Goal: Task Accomplishment & Management: Manage account settings

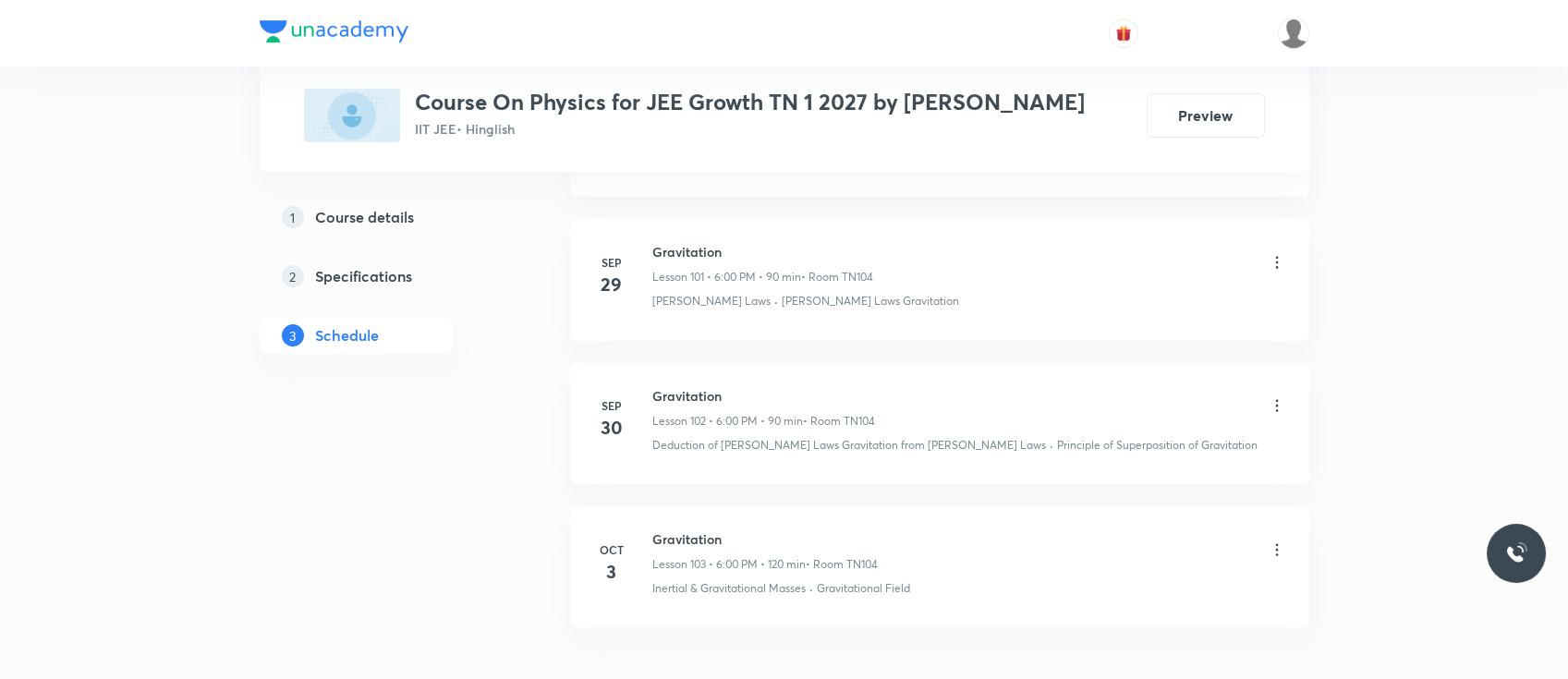
scroll to position [15494, 0]
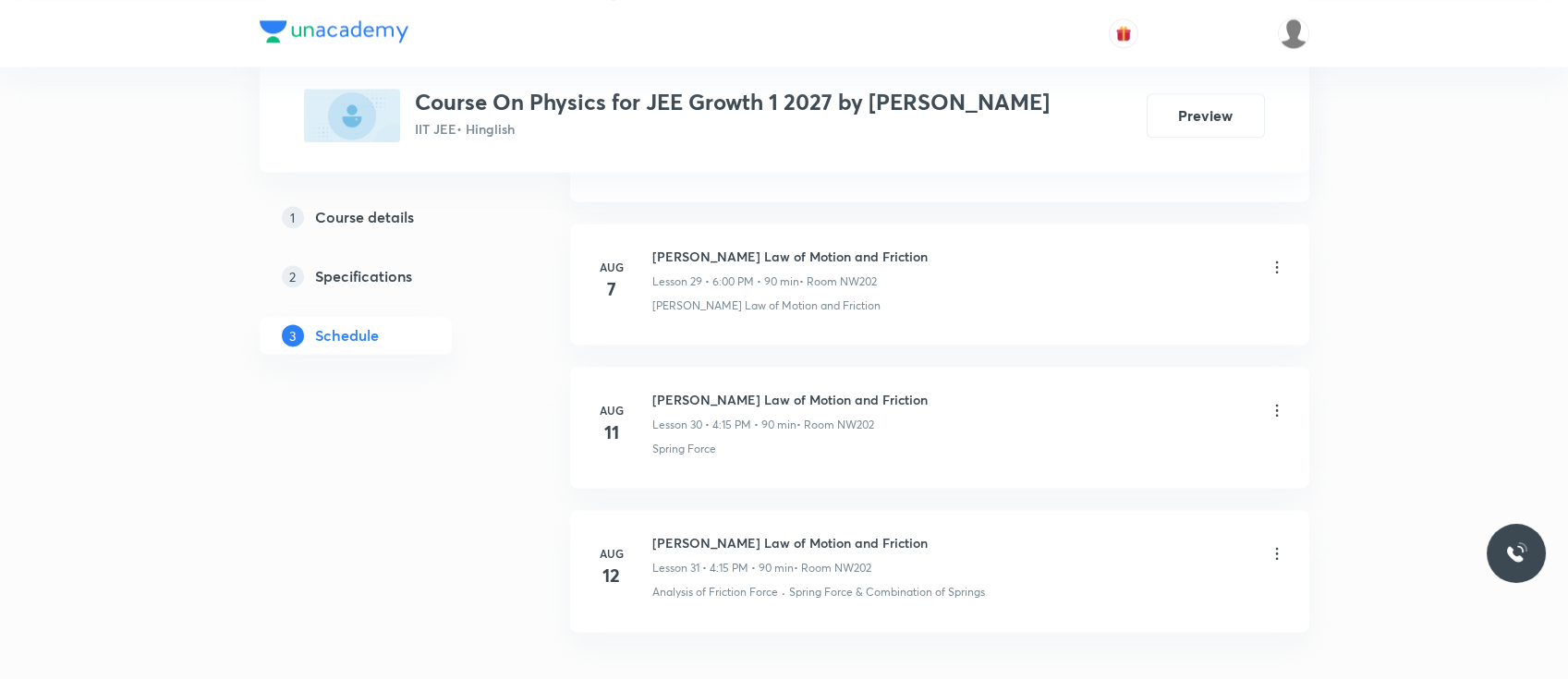
scroll to position [5260, 0]
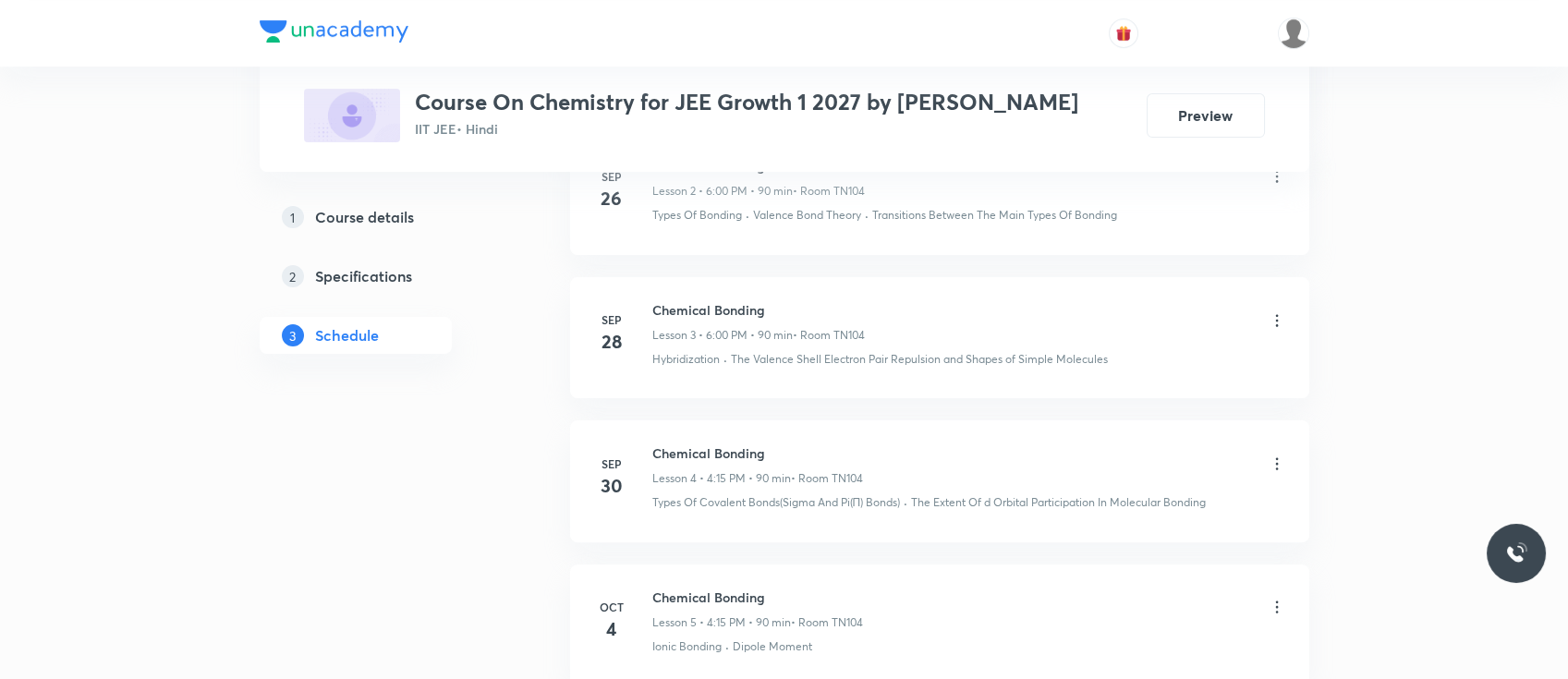
scroll to position [1422, 0]
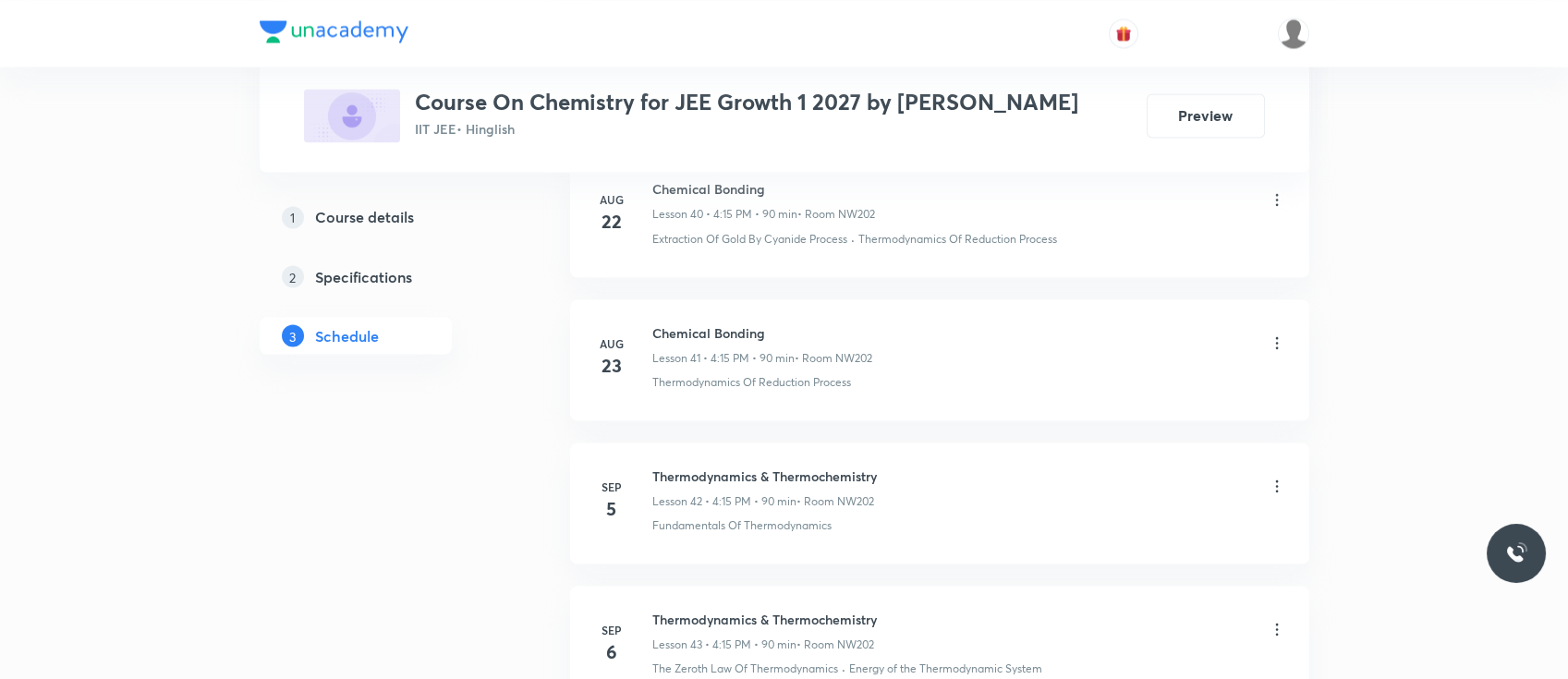
scroll to position [6827, 0]
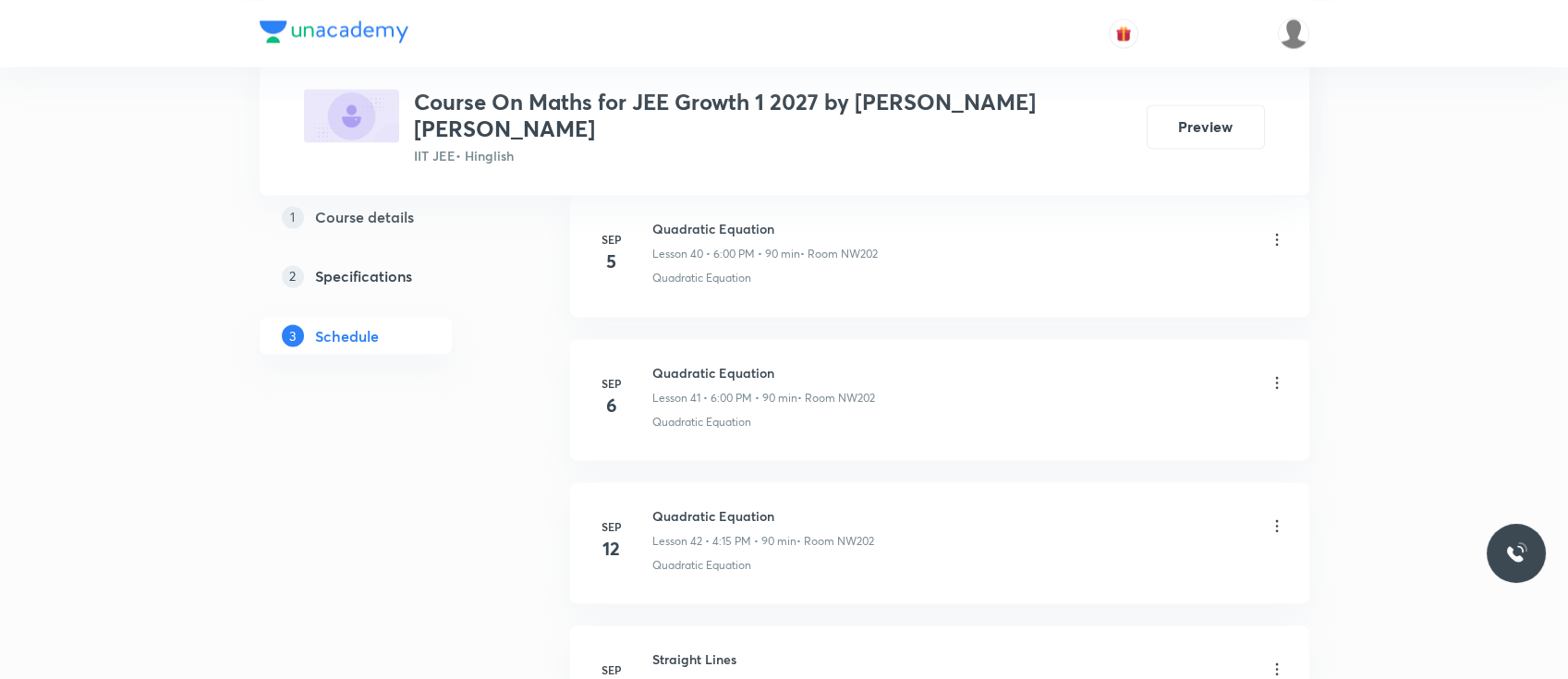
scroll to position [6752, 0]
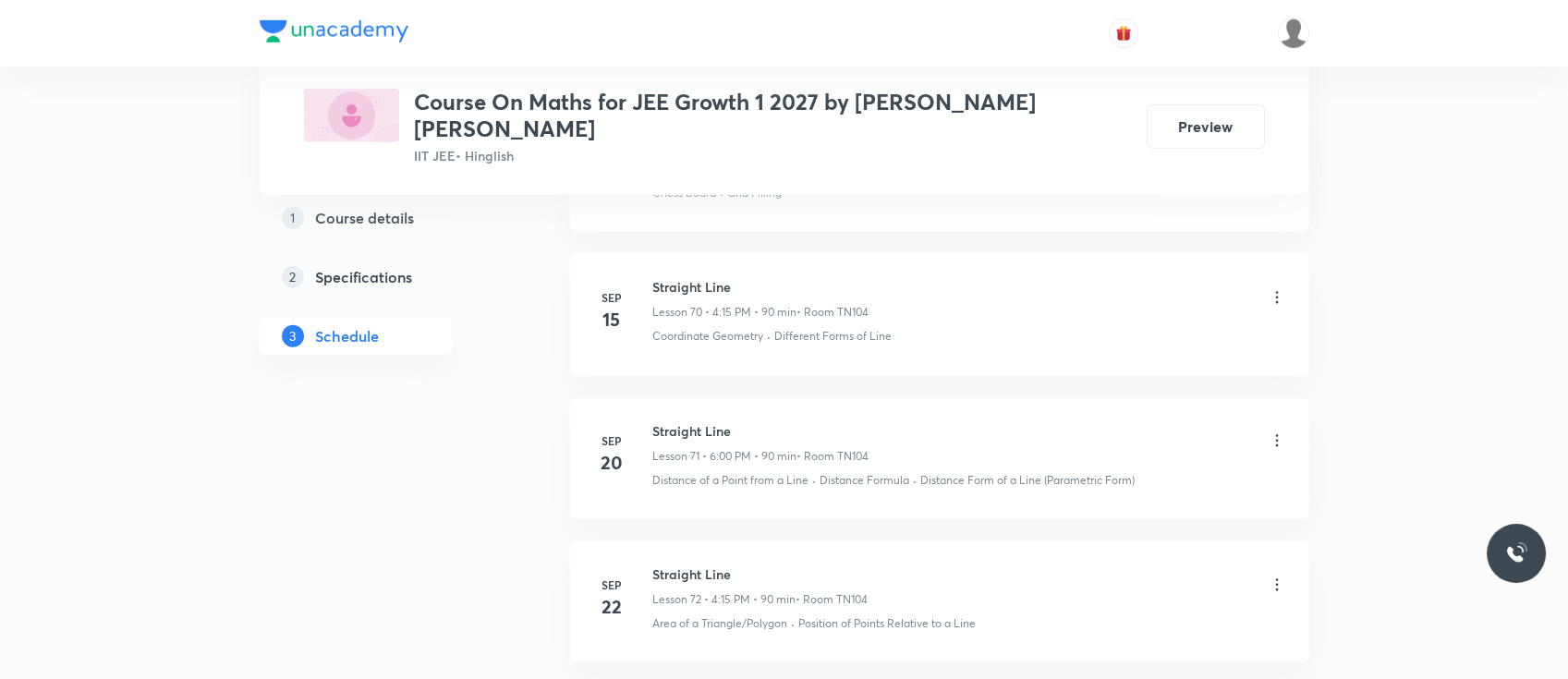
scroll to position [10967, 0]
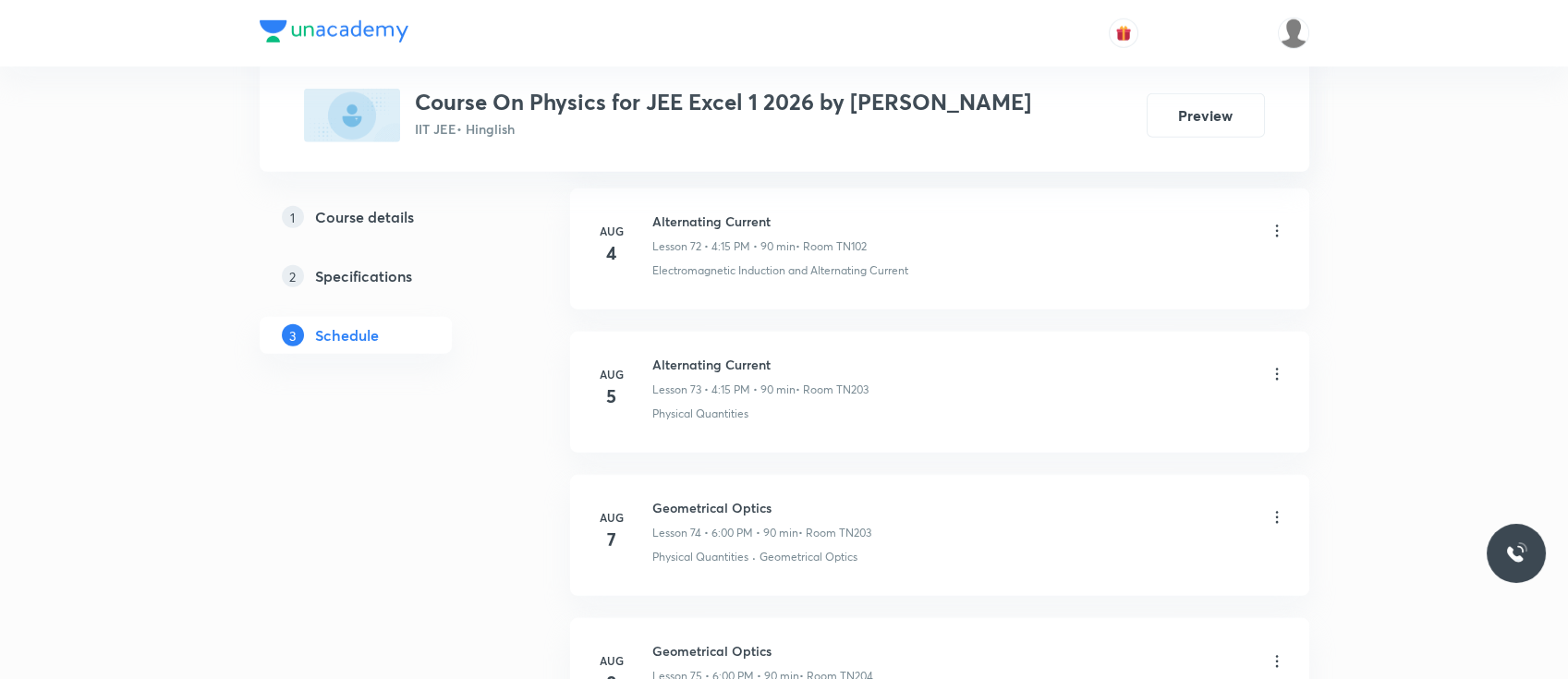
scroll to position [11489, 0]
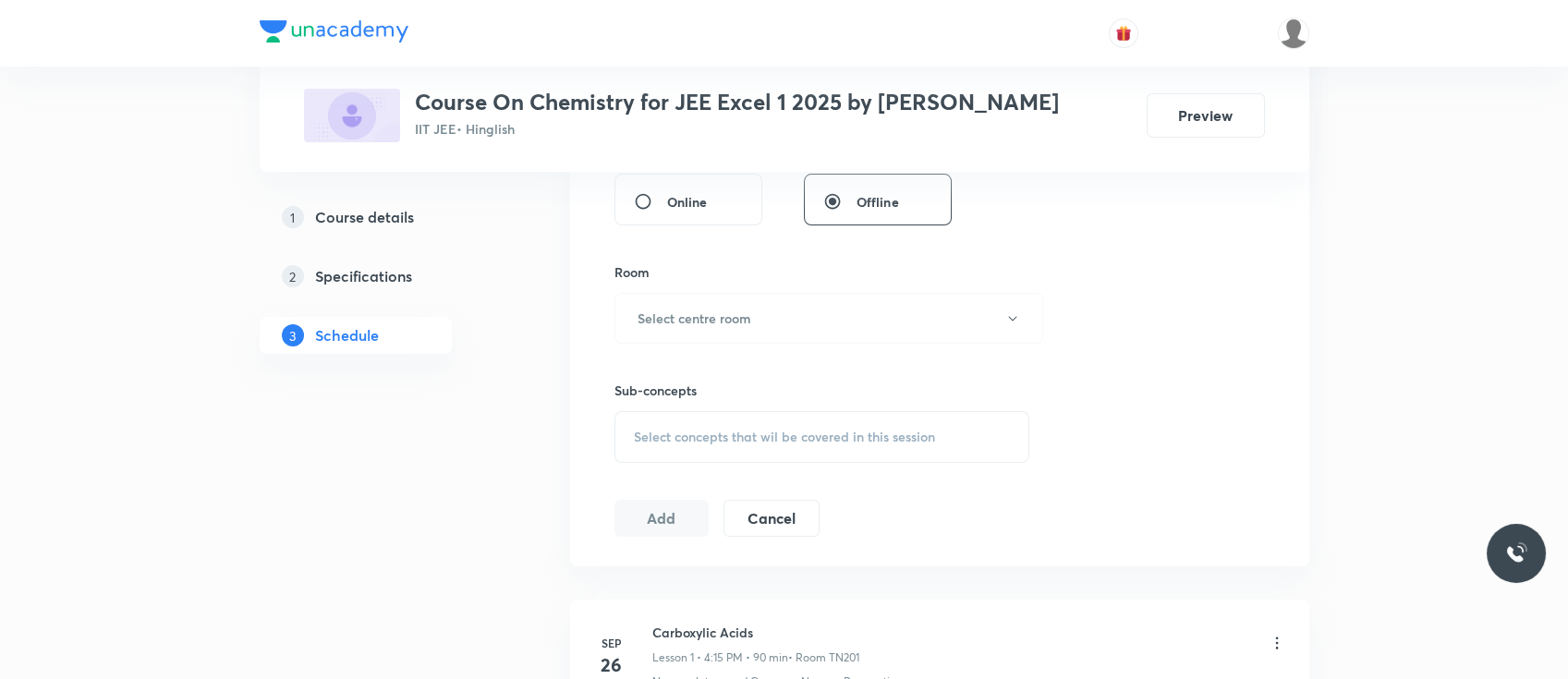
scroll to position [676, 0]
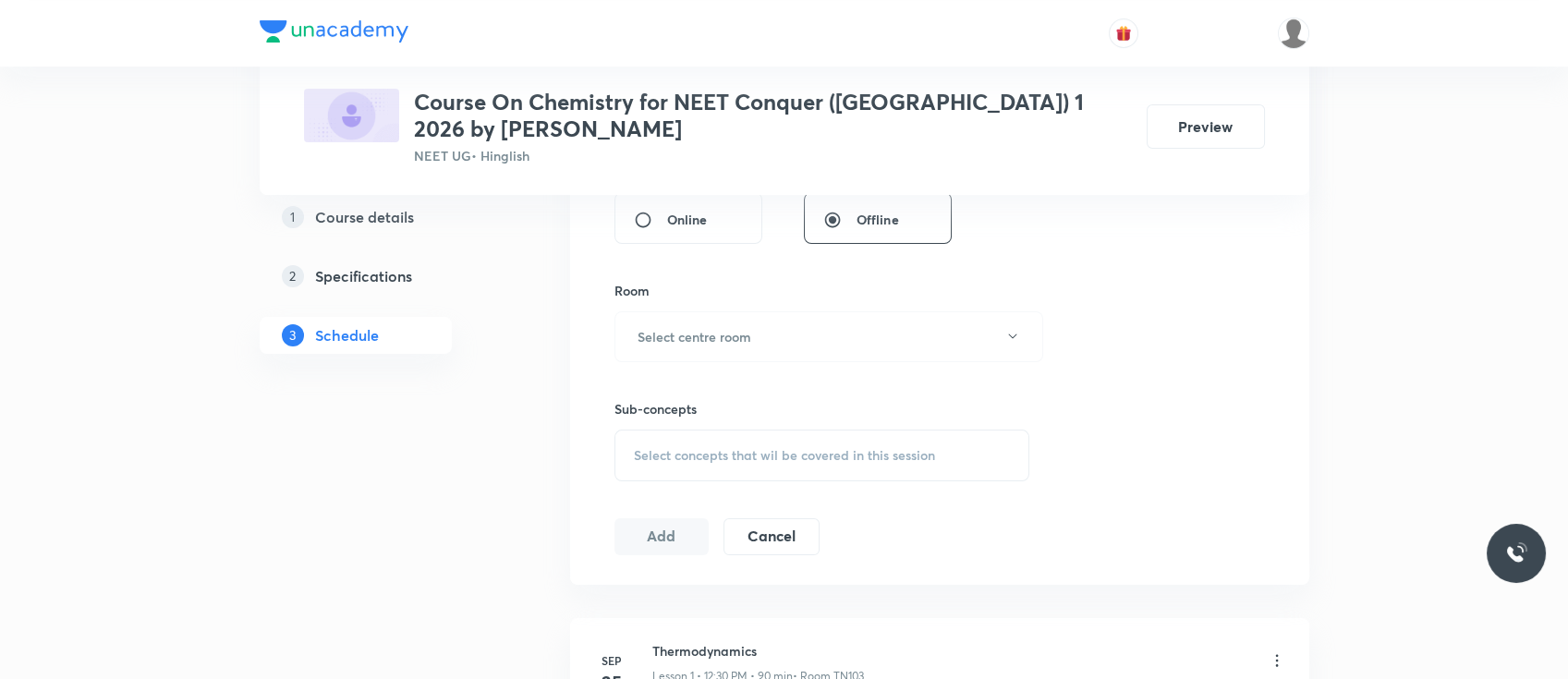
scroll to position [732, 0]
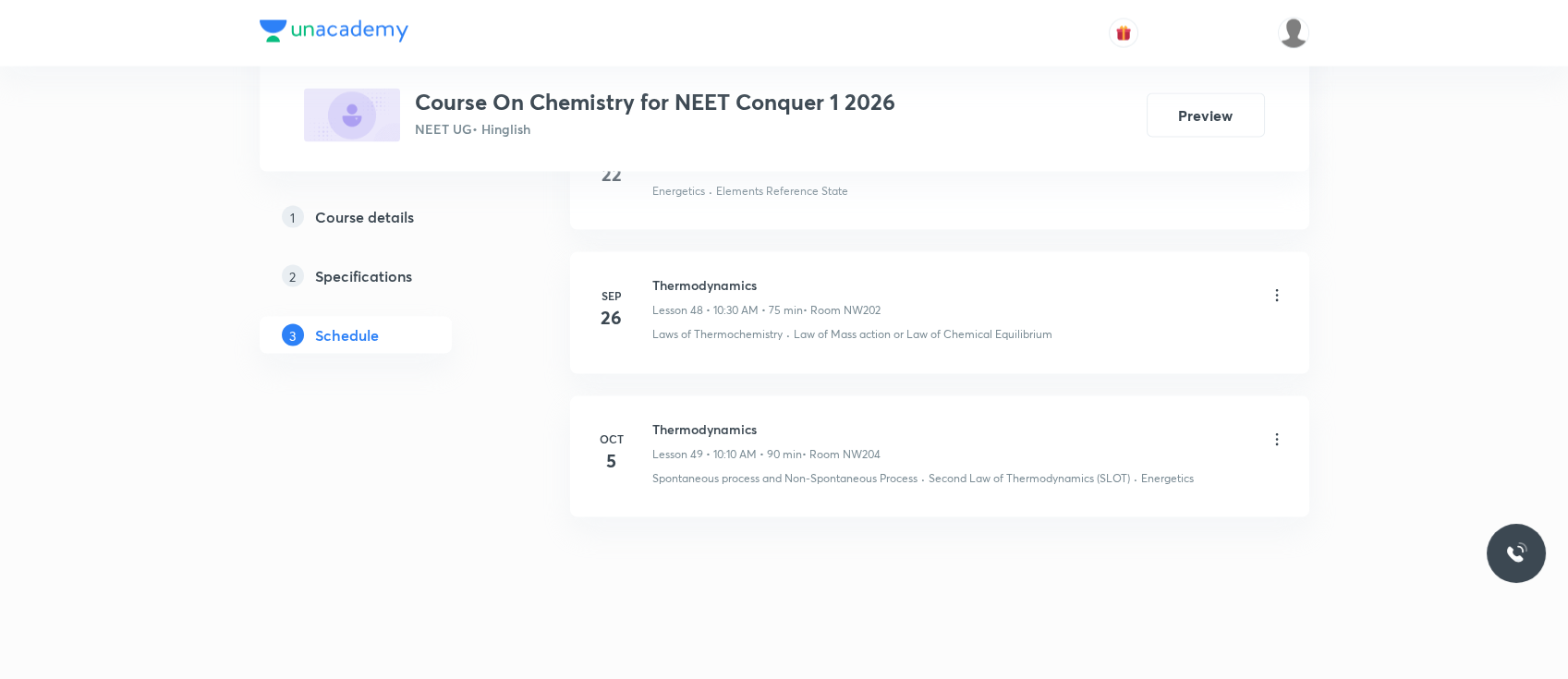
scroll to position [7943, 0]
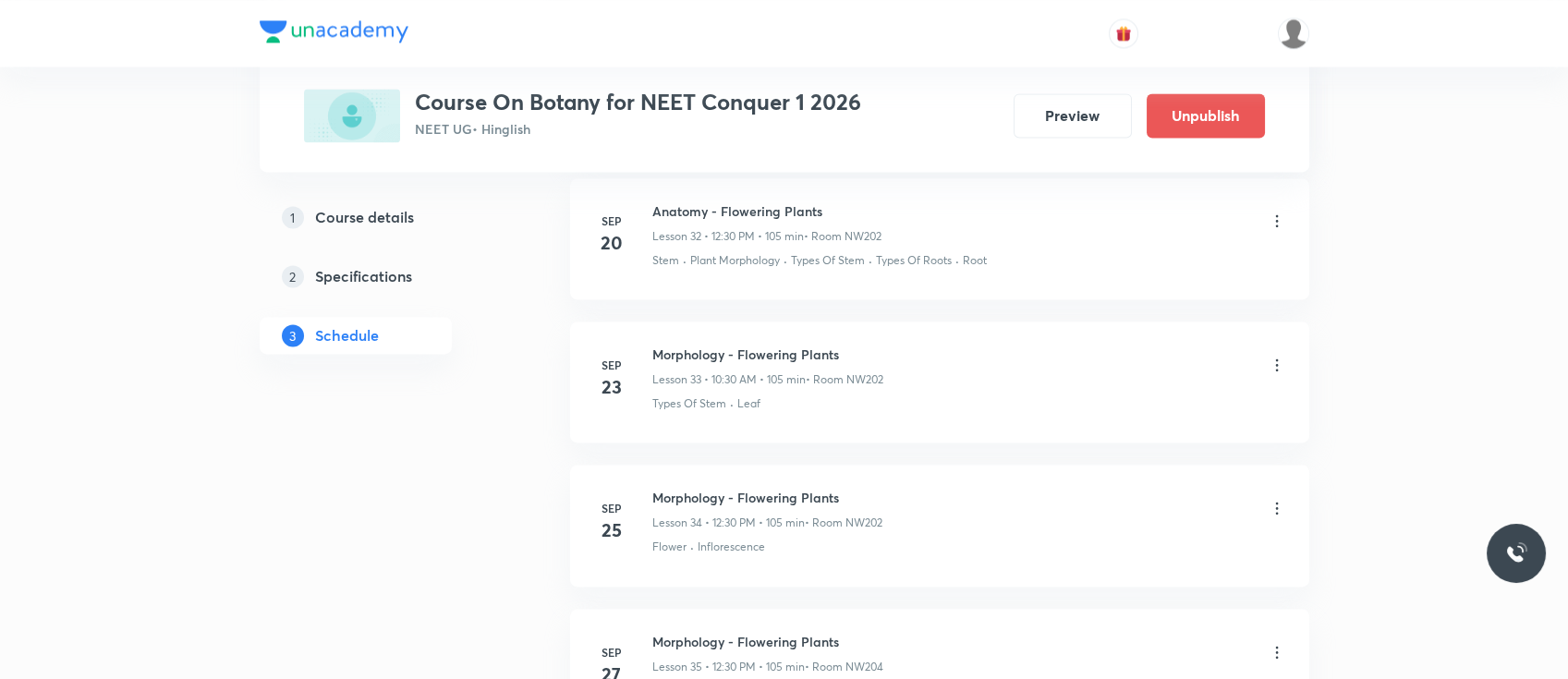
scroll to position [5599, 0]
click at [1128, 321] on li "[DATE] Morphology - Flowering Plants Lesson 33 • 10:30 AM • 105 min • Room NW20…" at bounding box center [939, 381] width 739 height 121
